Goal: Transaction & Acquisition: Purchase product/service

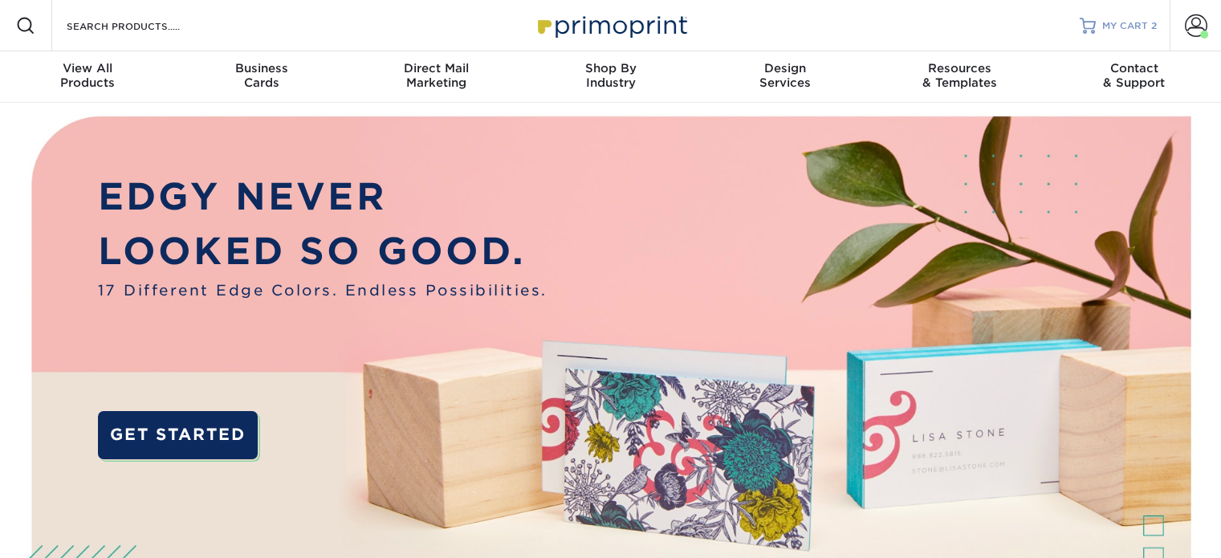
click at [1136, 25] on span "MY CART" at bounding box center [1125, 26] width 46 height 14
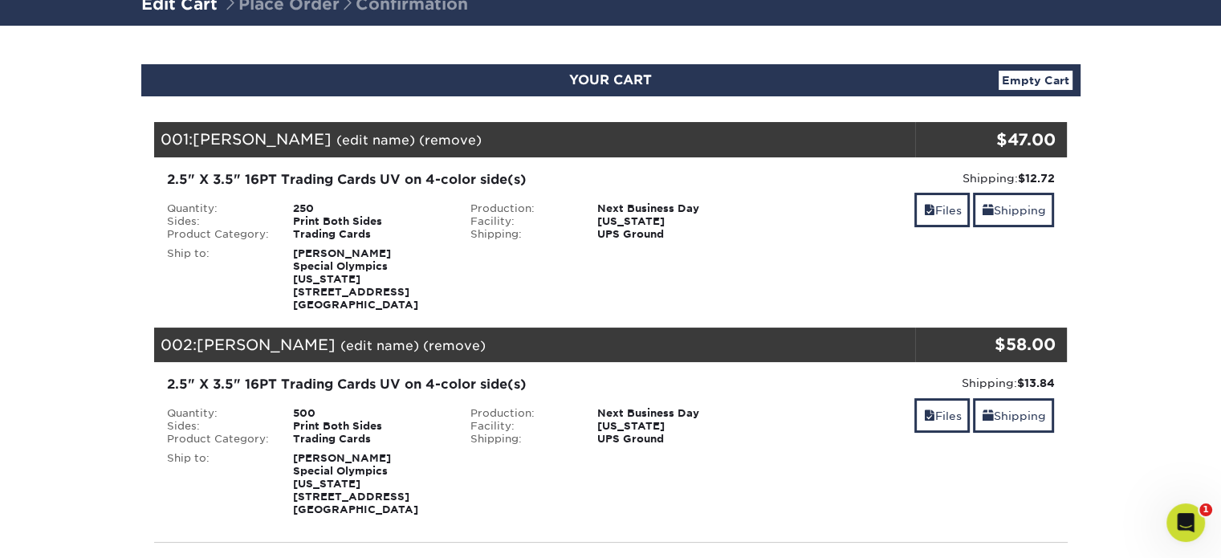
scroll to position [161, 0]
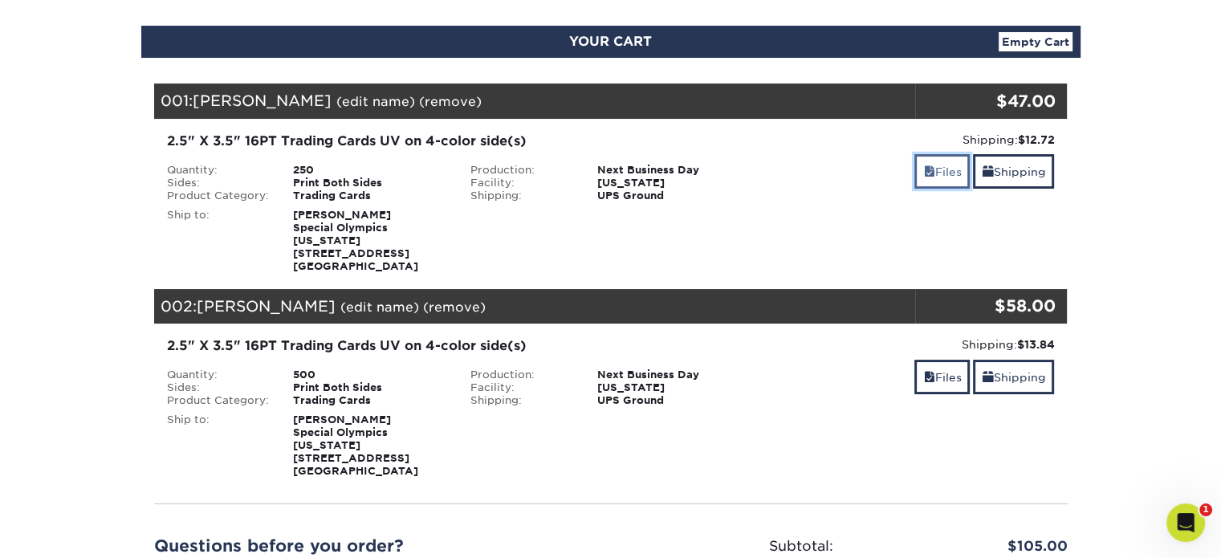
click at [935, 170] on link "Files" at bounding box center [942, 171] width 55 height 35
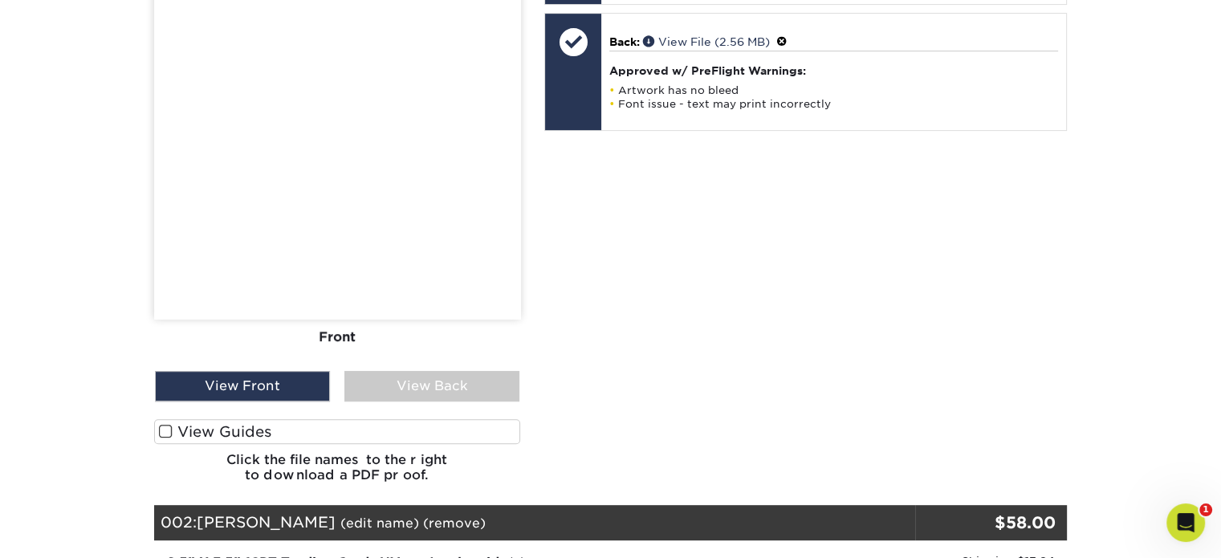
scroll to position [723, 0]
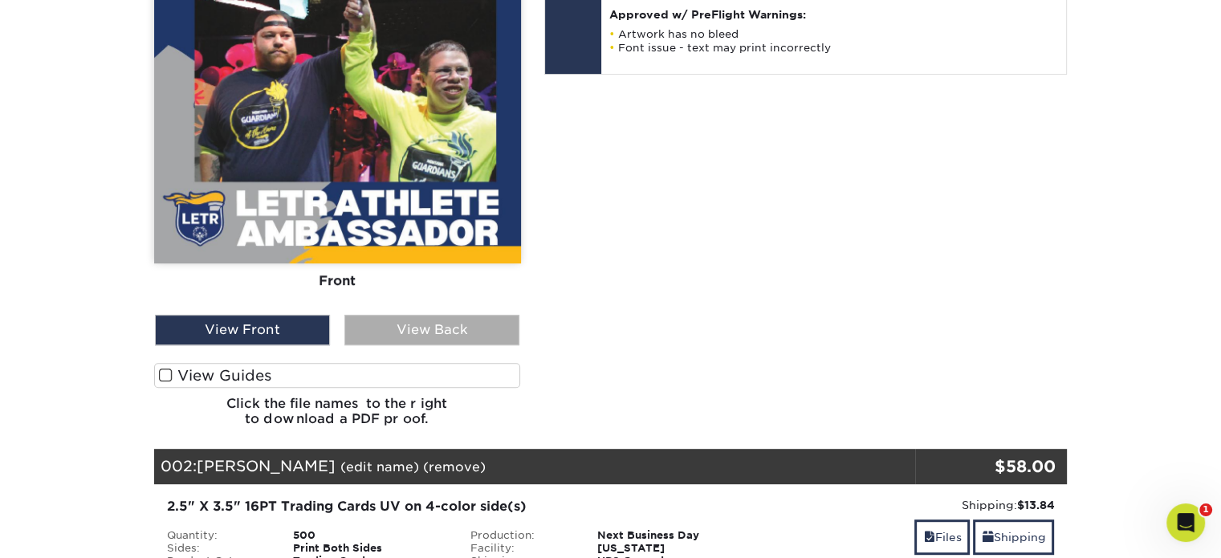
click at [476, 324] on div "View Back" at bounding box center [431, 330] width 175 height 31
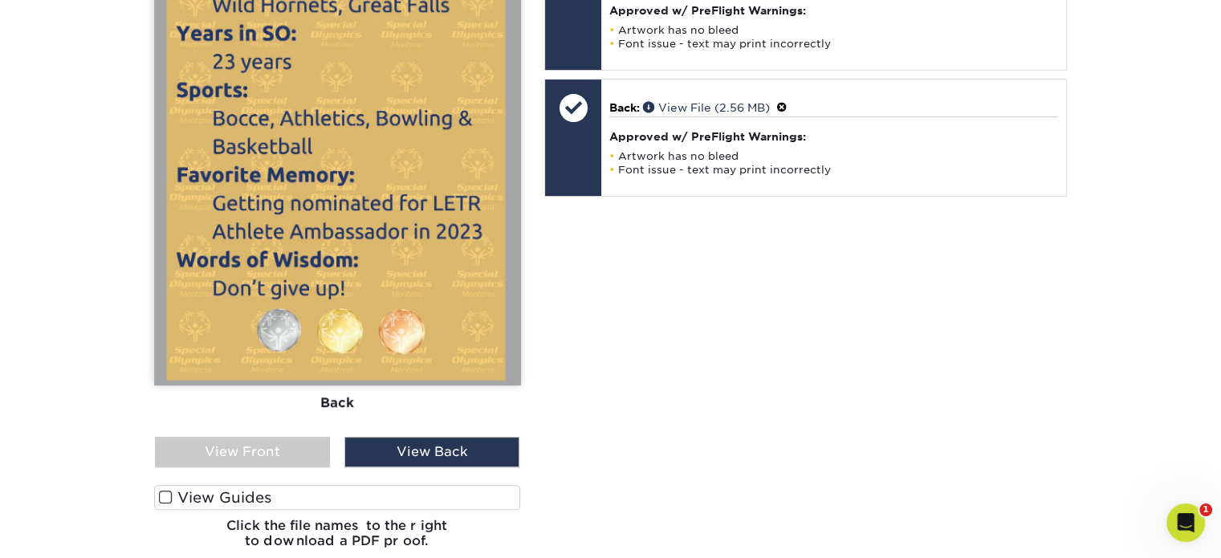
scroll to position [642, 0]
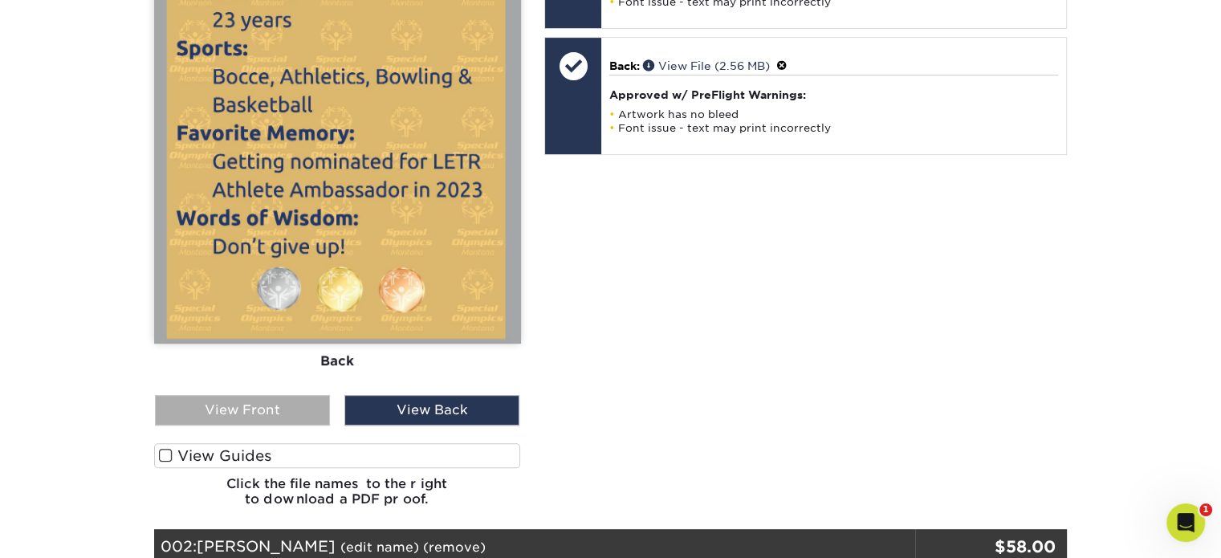
click at [268, 404] on div "View Front" at bounding box center [242, 410] width 175 height 31
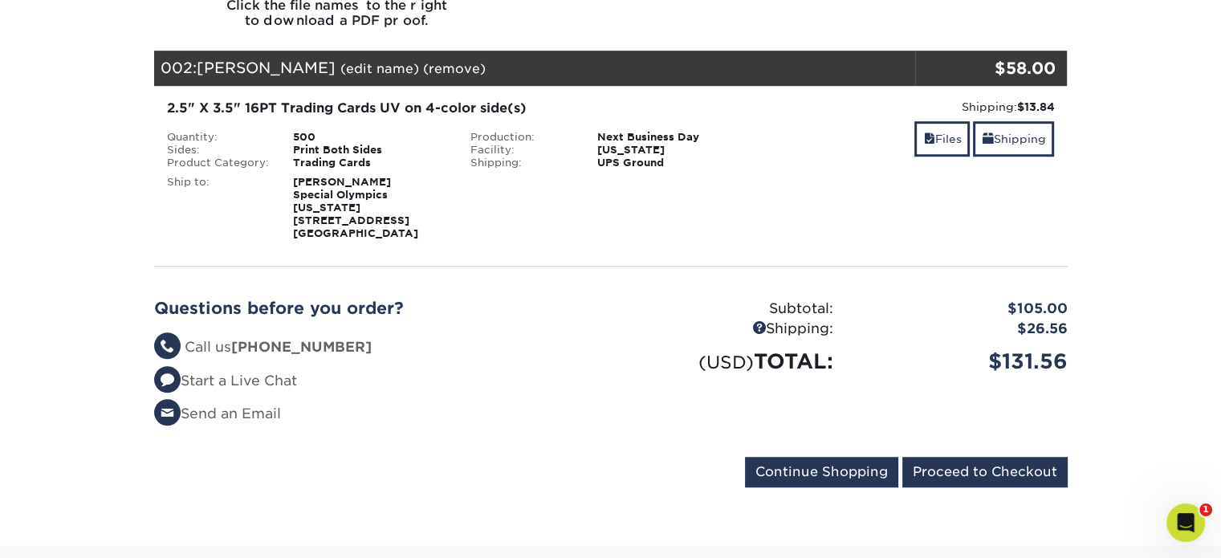
scroll to position [1124, 0]
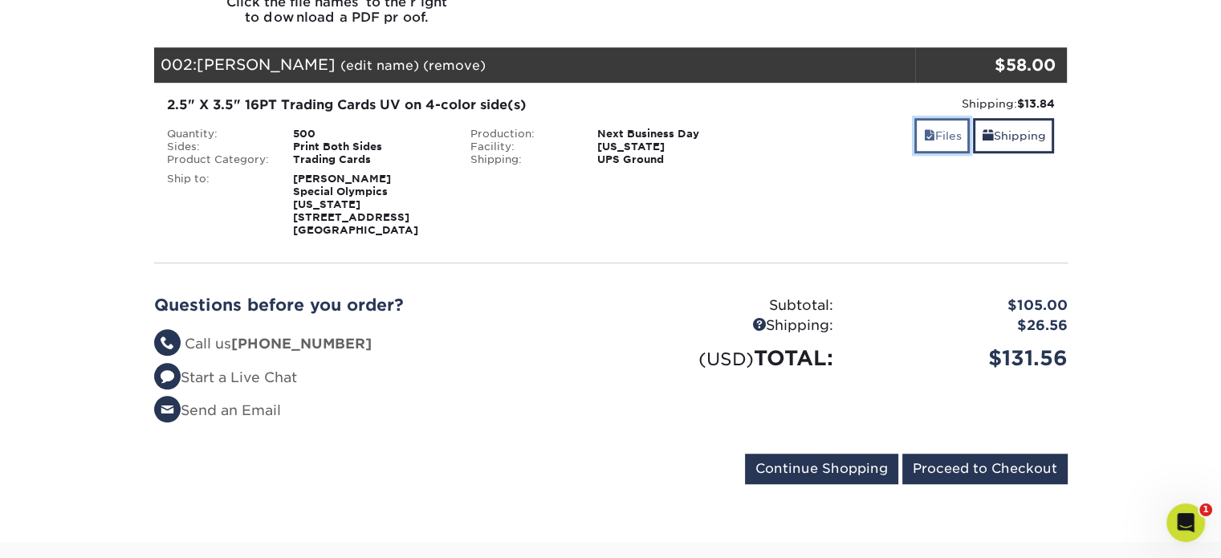
click at [933, 128] on link "Files" at bounding box center [942, 135] width 55 height 35
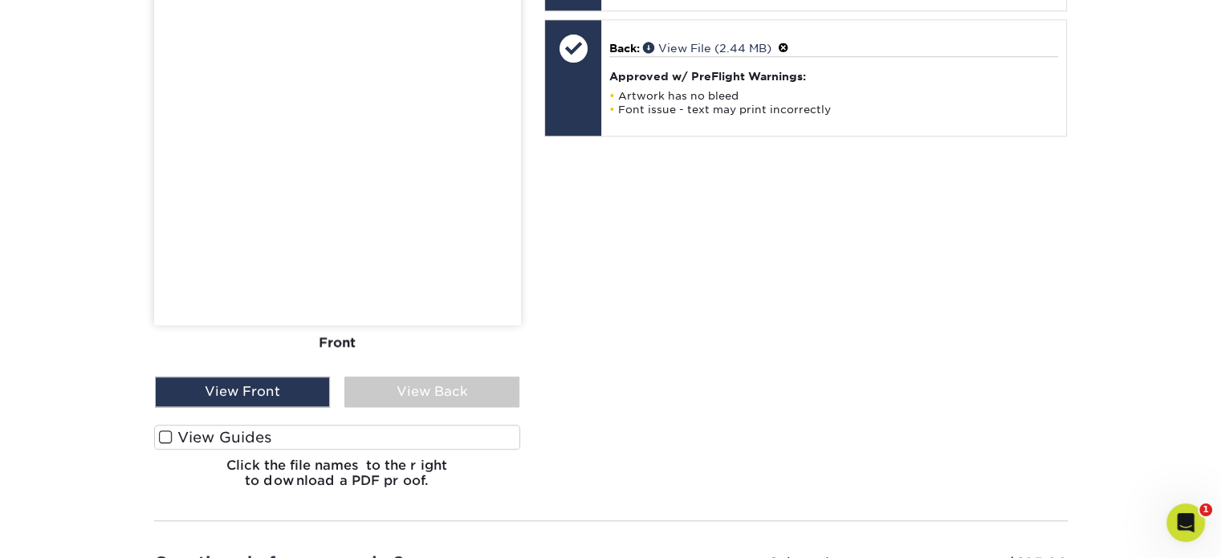
scroll to position [1606, 0]
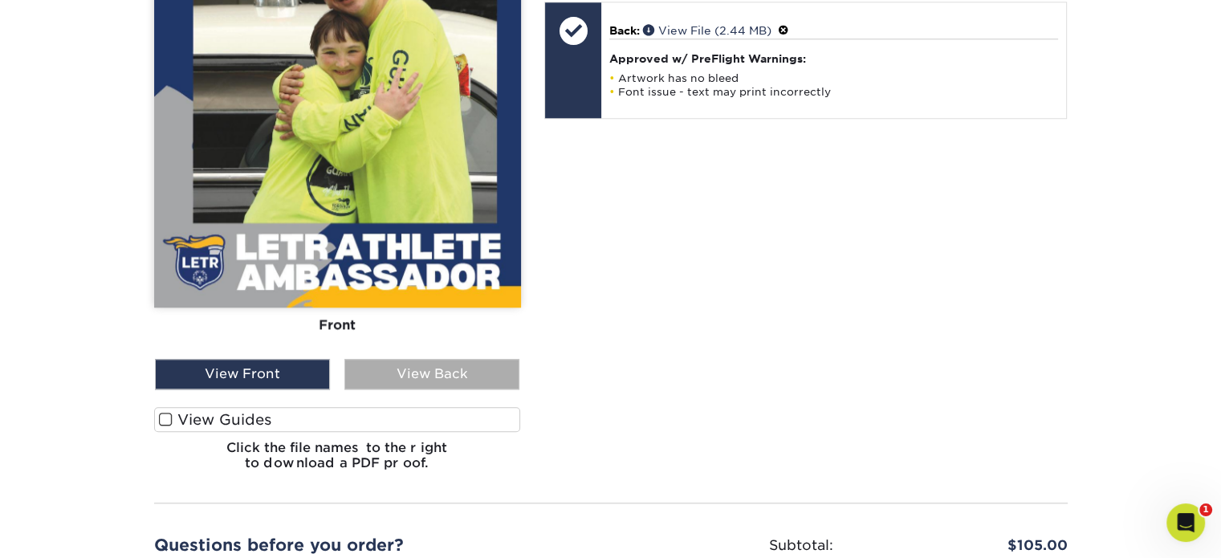
click at [408, 359] on div "View Back" at bounding box center [431, 374] width 175 height 31
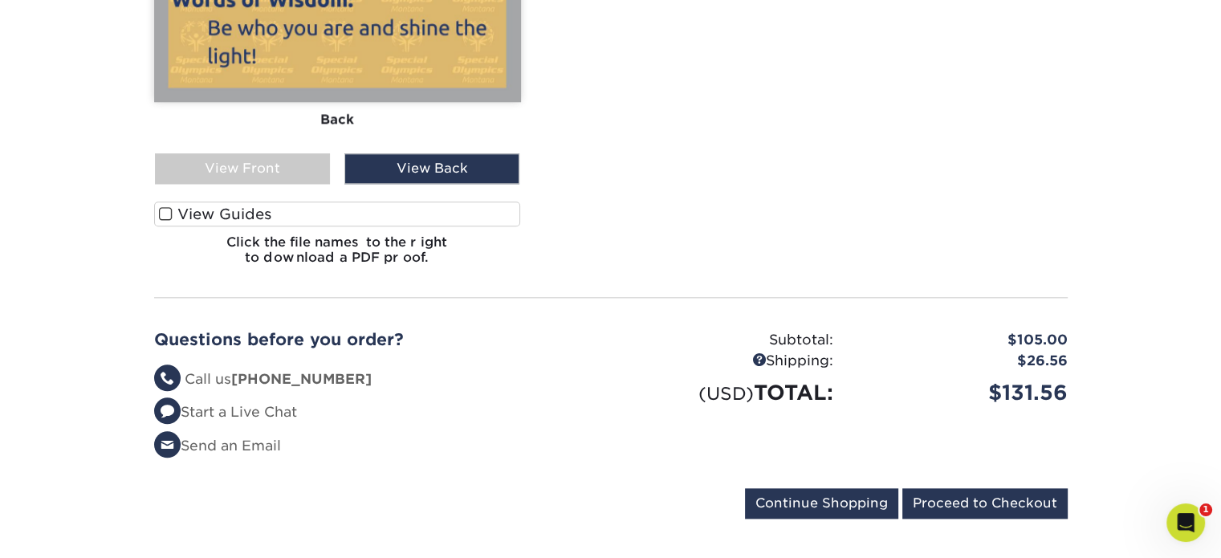
scroll to position [1847, 0]
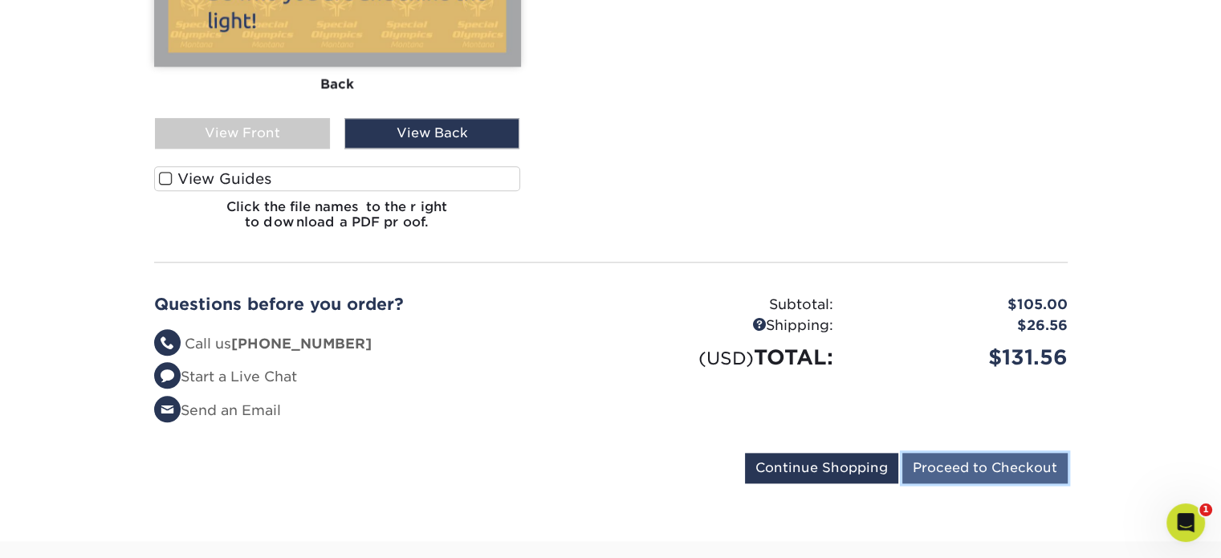
click at [959, 453] on input "Proceed to Checkout" at bounding box center [984, 468] width 165 height 31
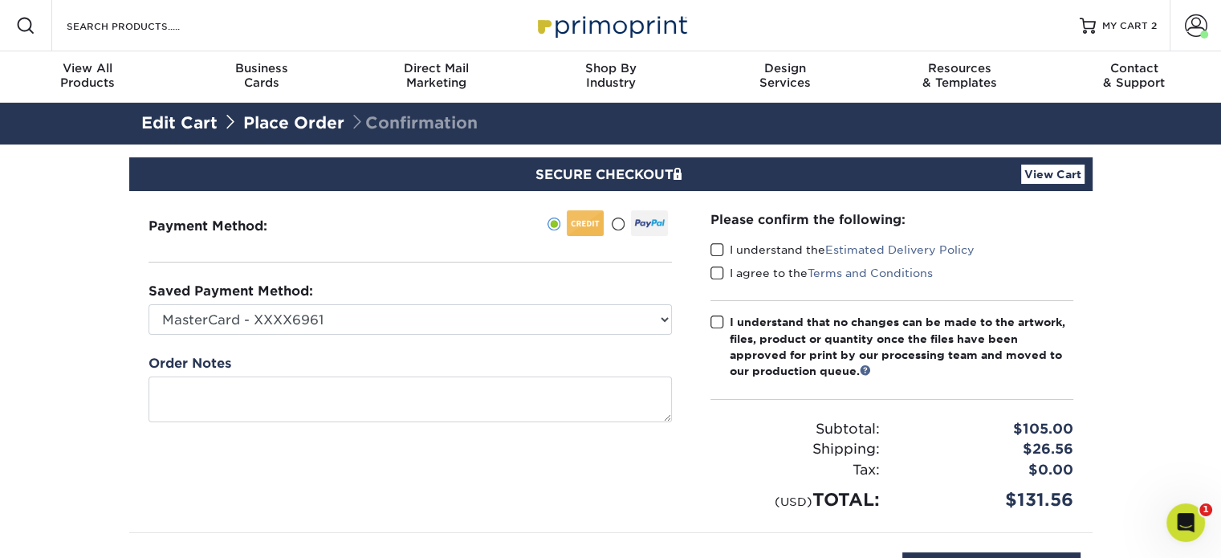
click at [1068, 174] on link "View Cart" at bounding box center [1052, 174] width 63 height 19
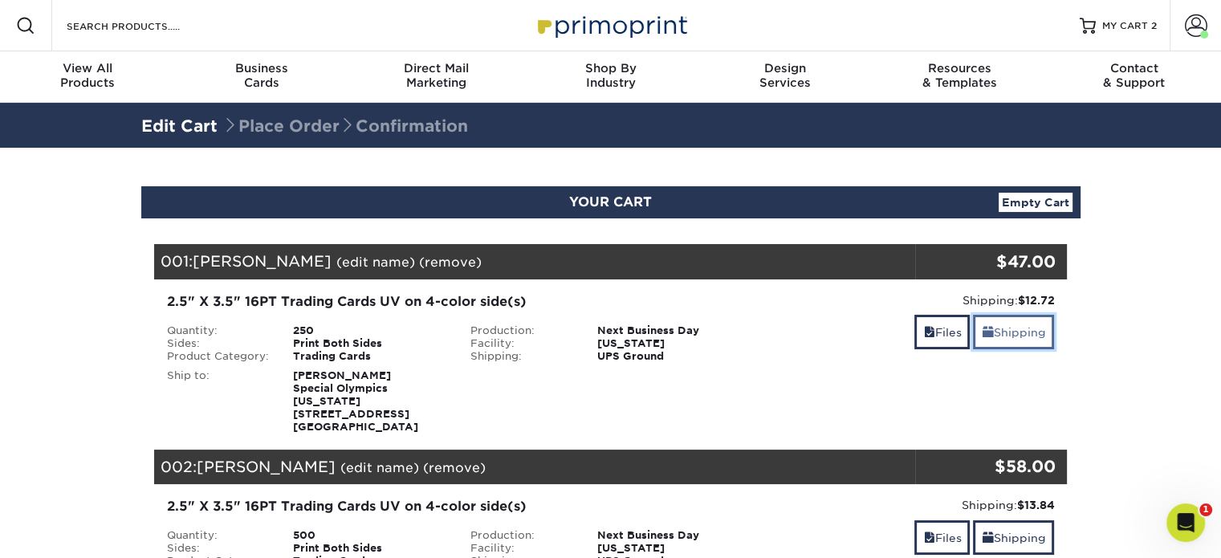
click at [1009, 324] on link "Shipping" at bounding box center [1013, 332] width 81 height 35
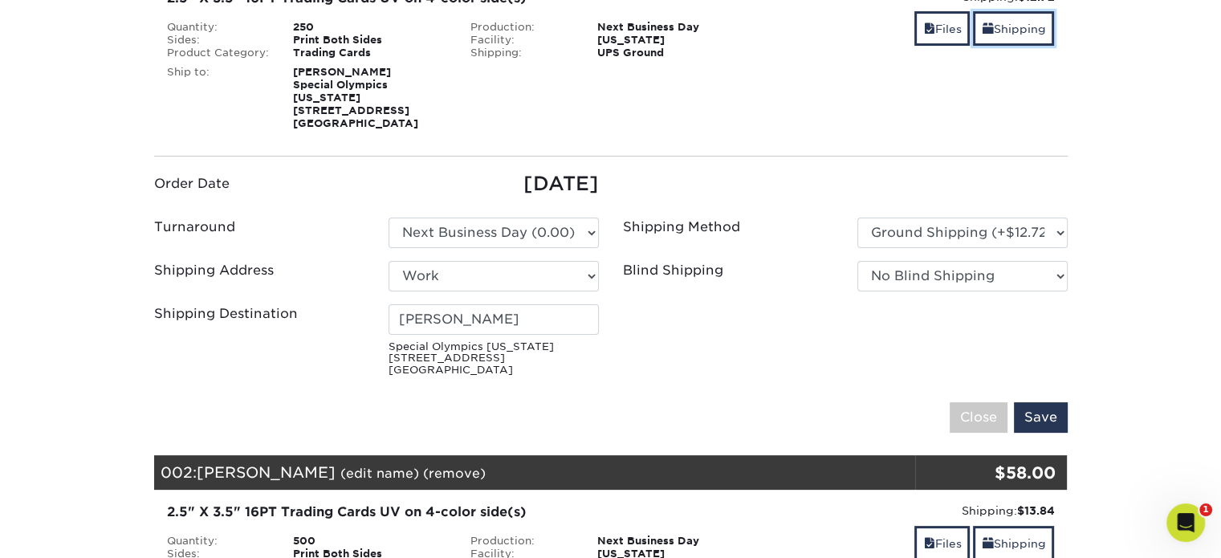
scroll to position [321, 0]
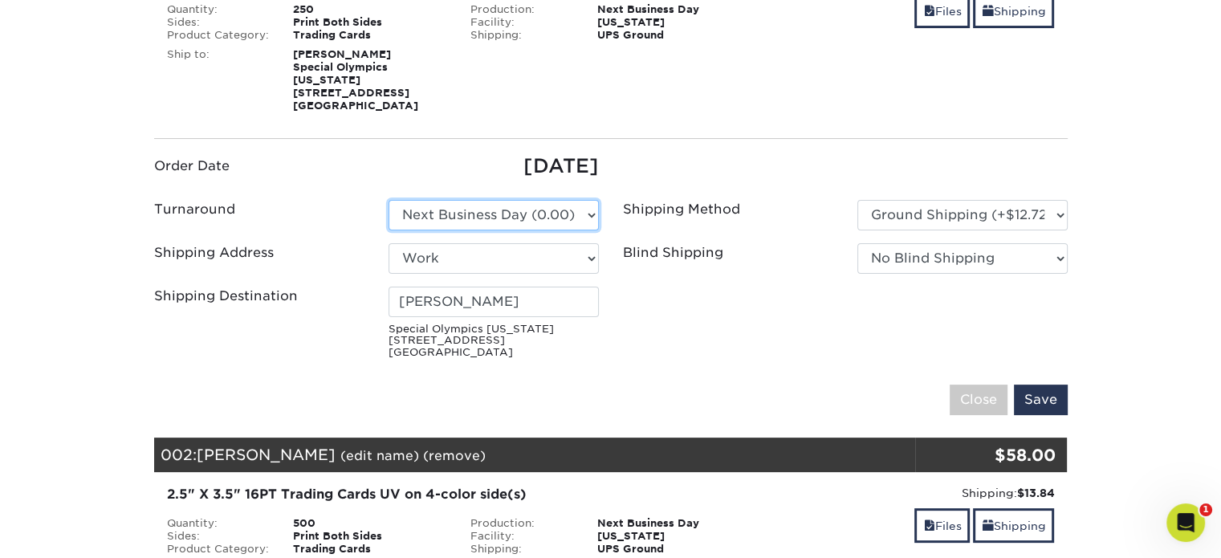
click at [508, 200] on select "Please Select 2 Business Days (0.00) 2-4 Business Days (0.00) Next Business Day…" at bounding box center [494, 215] width 210 height 31
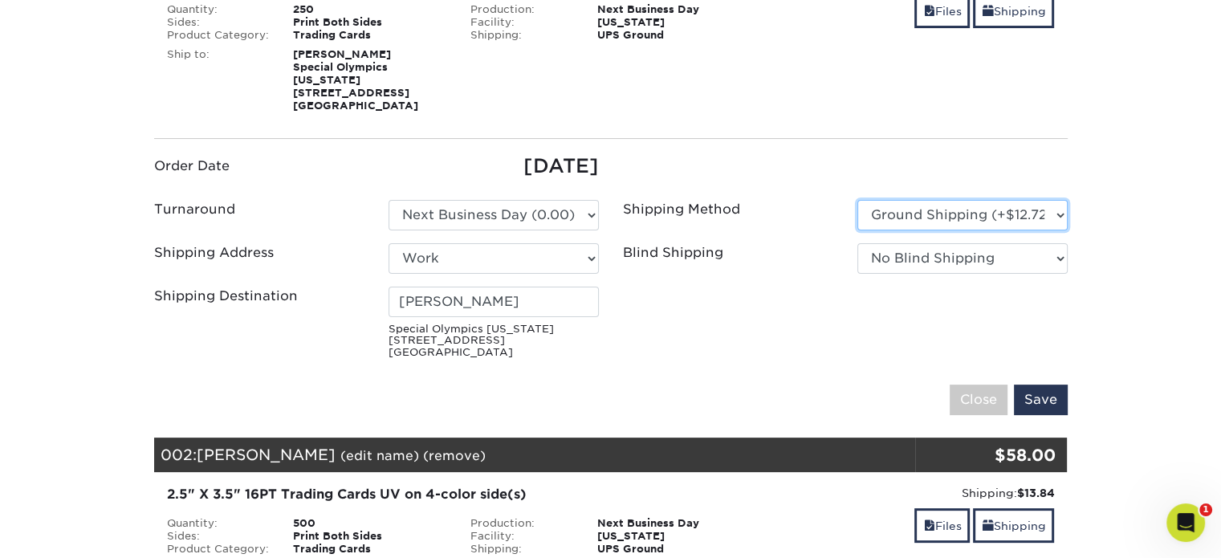
click at [967, 200] on select "Please Select Ground Shipping (+$12.72) 3 Day Shipping Service (+$13.28) 2 Day …" at bounding box center [963, 215] width 210 height 31
click at [858, 200] on select "Please Select Ground Shipping (+$12.72) 3 Day Shipping Service (+$13.28) 2 Day …" at bounding box center [963, 215] width 210 height 31
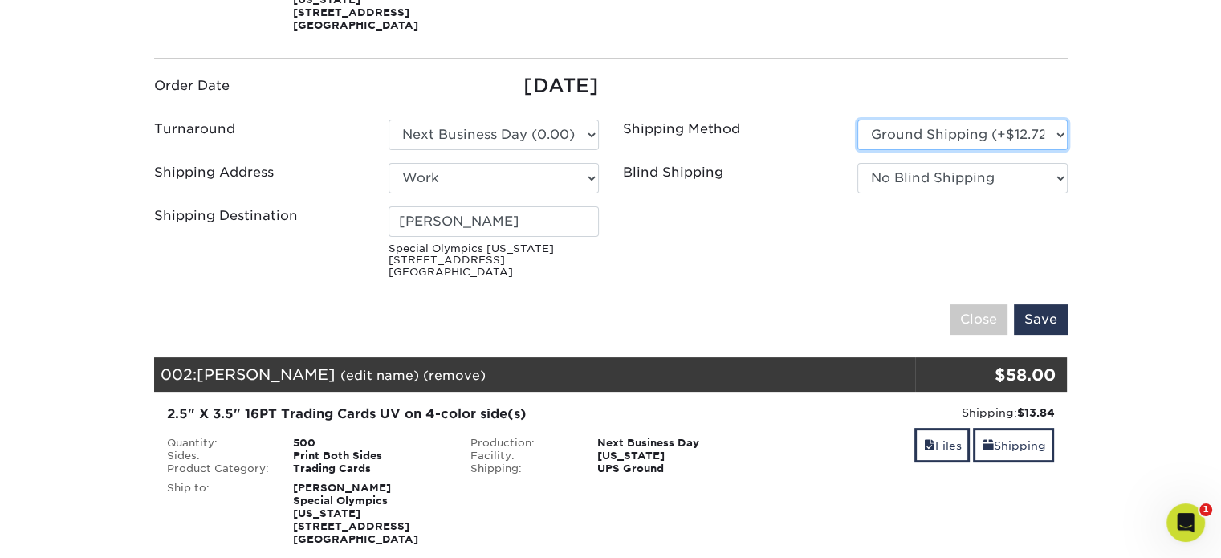
scroll to position [562, 0]
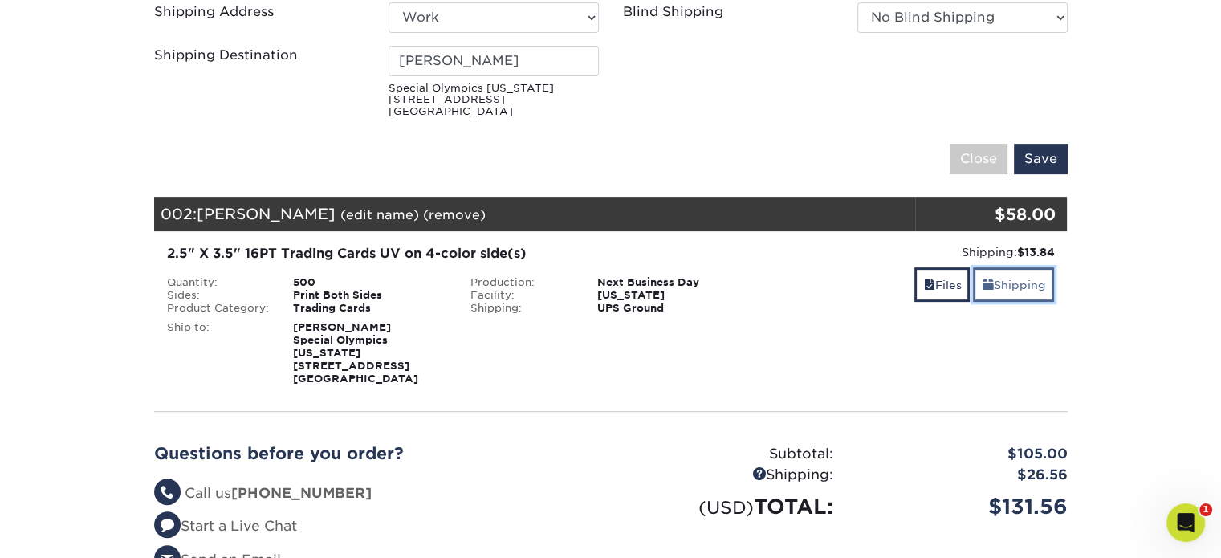
click at [1008, 279] on link "Shipping" at bounding box center [1013, 284] width 81 height 35
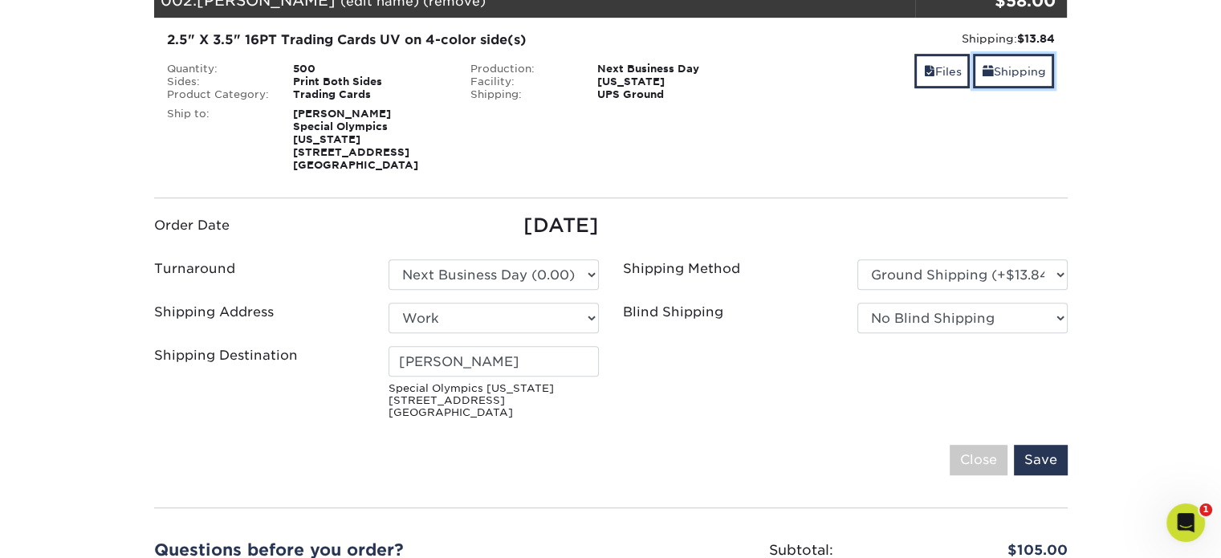
scroll to position [803, 0]
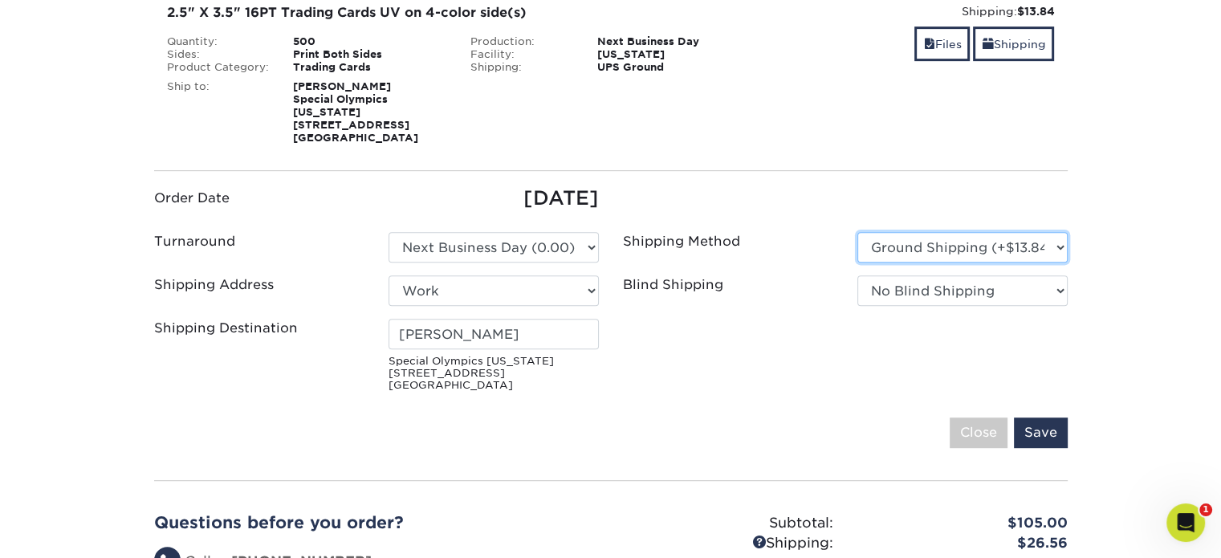
click at [960, 232] on select "Please Select Ground Shipping (+$13.84) 3 Day Shipping Service (+$14.40) 2 Day …" at bounding box center [963, 247] width 210 height 31
click at [858, 232] on select "Please Select Ground Shipping (+$13.84) 3 Day Shipping Service (+$14.40) 2 Day …" at bounding box center [963, 247] width 210 height 31
click at [1045, 418] on input "Save" at bounding box center [1041, 433] width 54 height 31
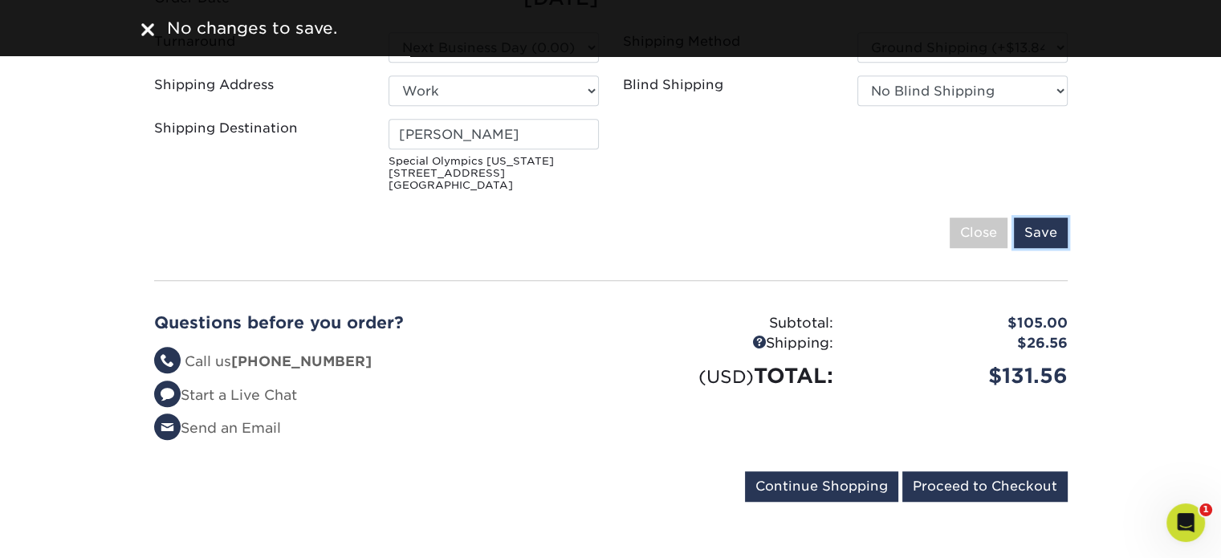
scroll to position [1124, 0]
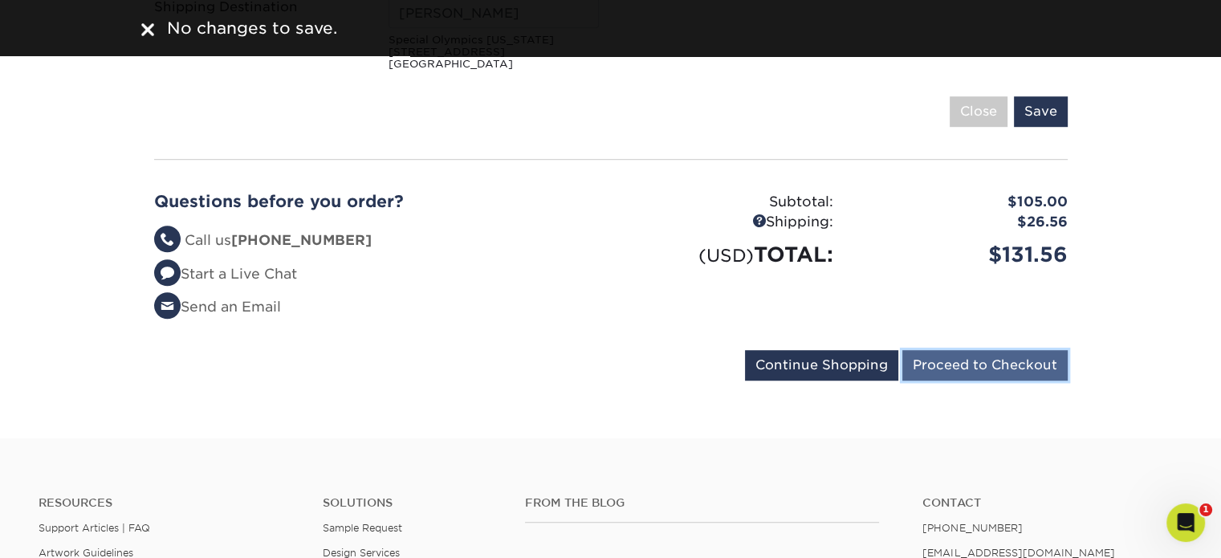
click at [1004, 350] on input "Proceed to Checkout" at bounding box center [984, 365] width 165 height 31
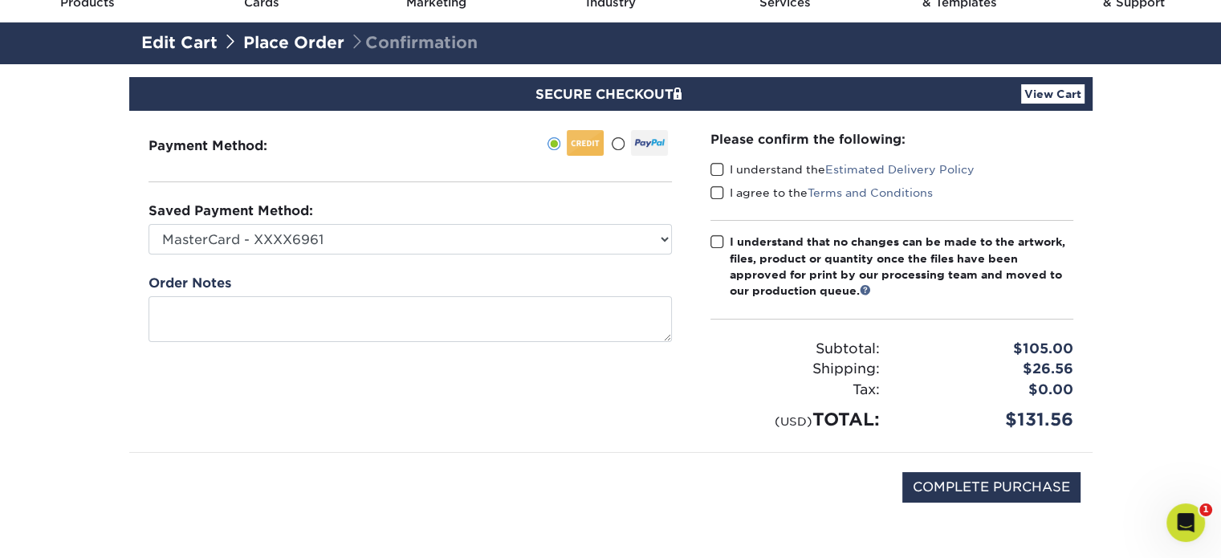
click at [715, 172] on span at bounding box center [718, 169] width 14 height 15
click at [0, 0] on input "I understand the Estimated Delivery Policy" at bounding box center [0, 0] width 0 height 0
click at [718, 188] on span at bounding box center [718, 192] width 14 height 15
click at [0, 0] on input "I agree to the Terms and Conditions" at bounding box center [0, 0] width 0 height 0
click at [714, 242] on span at bounding box center [718, 241] width 14 height 15
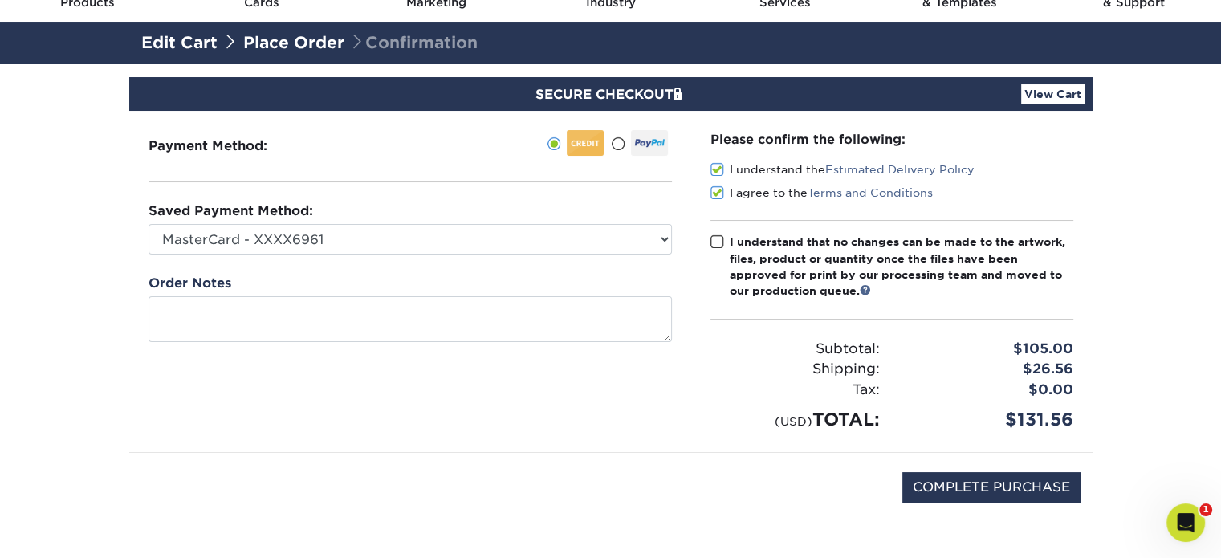
click at [0, 0] on input "I understand that no changes can be made to the artwork, files, product or quan…" at bounding box center [0, 0] width 0 height 0
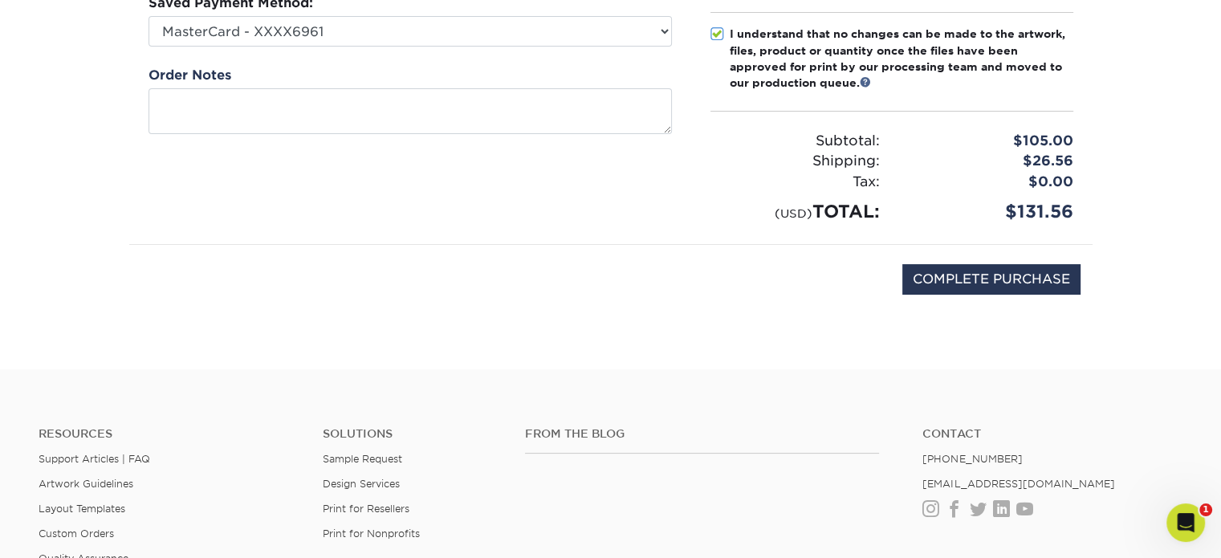
scroll to position [321, 0]
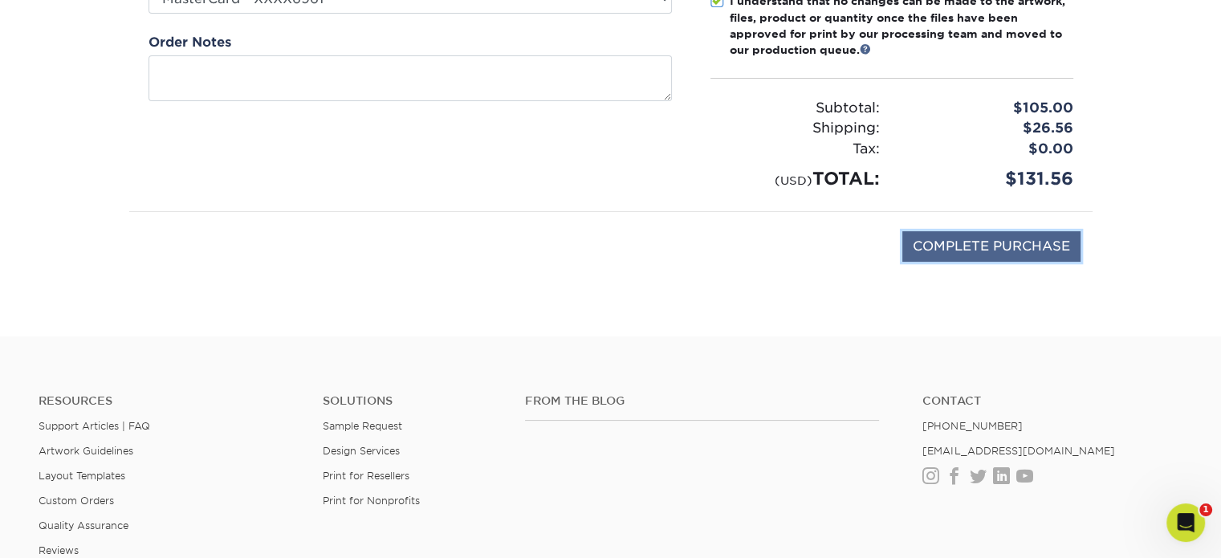
click at [948, 239] on input "COMPLETE PURCHASE" at bounding box center [991, 246] width 178 height 31
type input "PROCESSING, PLEASE WAIT..."
